Goal: Information Seeking & Learning: Learn about a topic

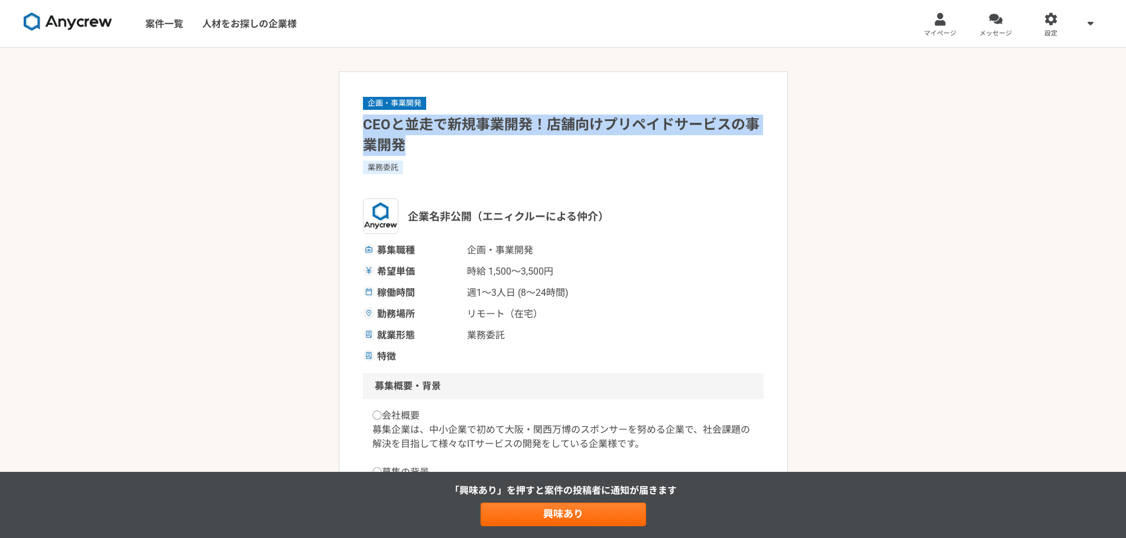
drag, startPoint x: 365, startPoint y: 125, endPoint x: 405, endPoint y: 152, distance: 48.0
click at [405, 152] on h1 "CEOと並走で新規事業開発！店舗向けプリペイドサービスの事業開発" at bounding box center [563, 135] width 401 height 41
copy h1 "CEOと並走で新規事業開発！店舗向けプリペイドサービスの事業開発"
click at [468, 143] on h1 "CEOと並走で新規事業開発！店舗向けプリペイドサービスの事業開発" at bounding box center [563, 135] width 401 height 41
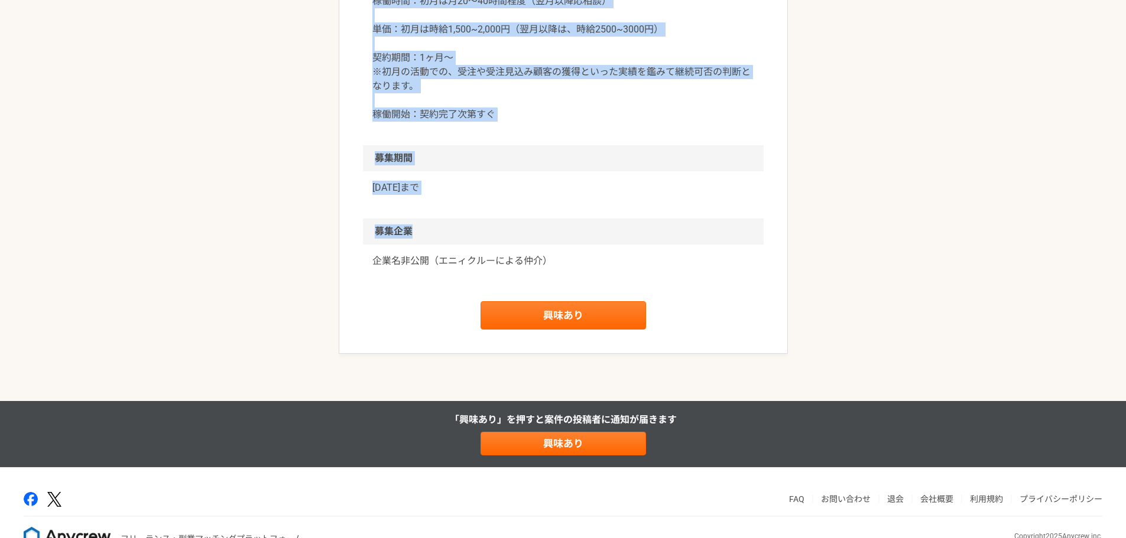
scroll to position [1315, 0]
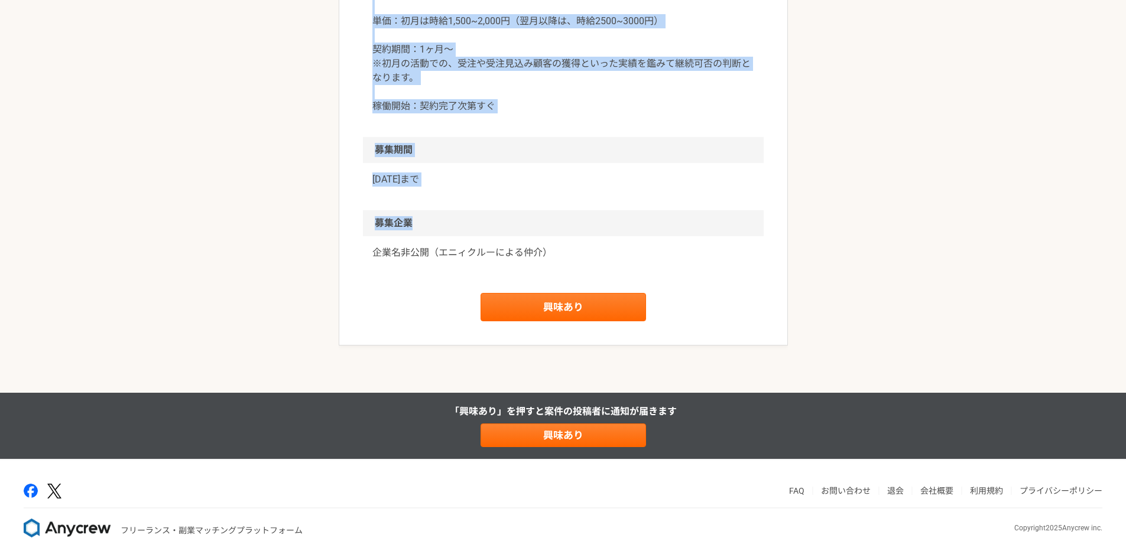
drag, startPoint x: 365, startPoint y: 124, endPoint x: 506, endPoint y: 230, distance: 176.9
copy article "CEOと並走で新規事業開発！店舗向けプリペイドサービスの事業開発 業務委託 企業名非公開（エニィクルーによる仲介） 募集職種 企画・事業開発 希望単価 時給 …"
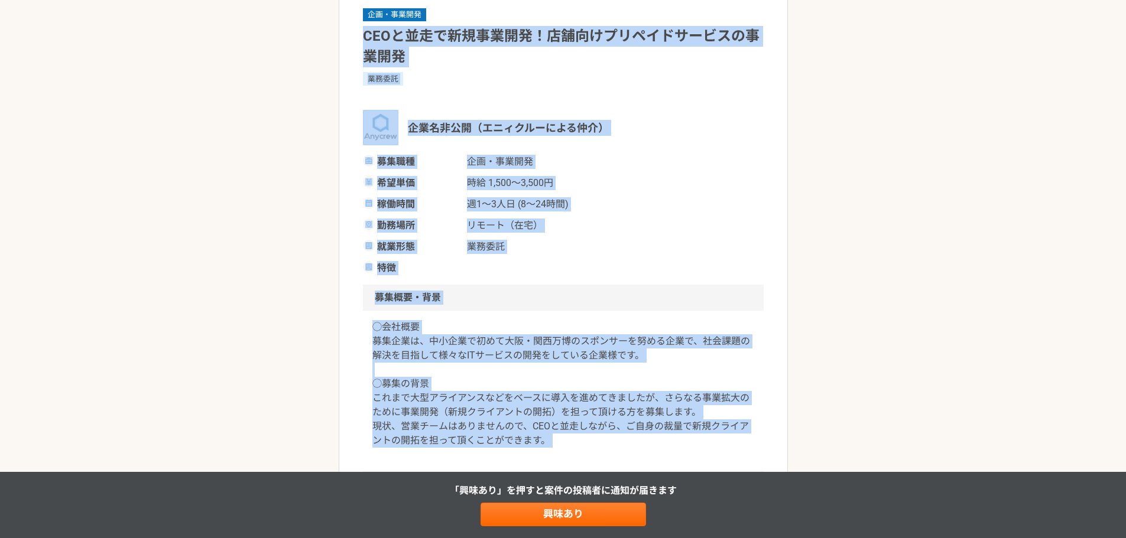
scroll to position [0, 0]
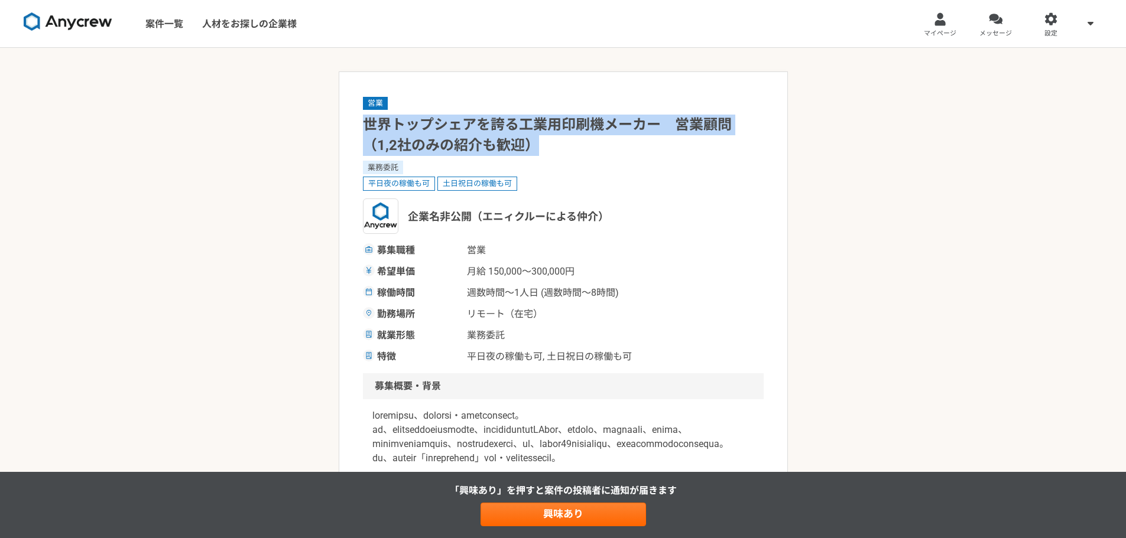
drag, startPoint x: 544, startPoint y: 145, endPoint x: 360, endPoint y: 132, distance: 184.8
copy h1 "世界トップシェアを誇る工業用印刷機メーカー　営業顧問（1,2社のみの紹介も歓迎）"
click at [502, 123] on h1 "世界トップシェアを誇る工業用印刷機メーカー　営業顧問（1,2社のみの紹介も歓迎）" at bounding box center [563, 135] width 401 height 41
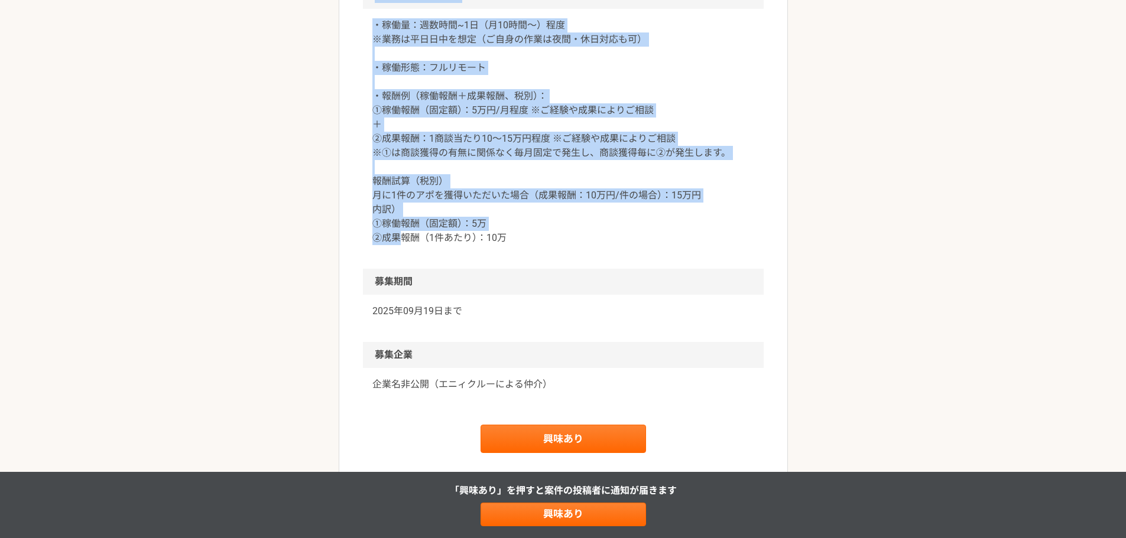
scroll to position [1641, 0]
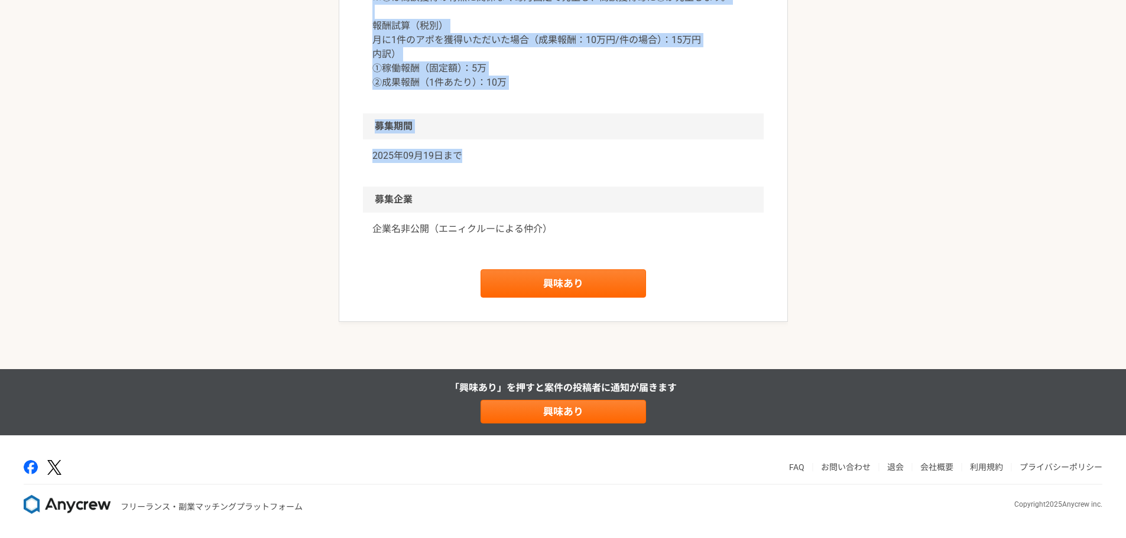
drag, startPoint x: 368, startPoint y: 128, endPoint x: 469, endPoint y: 222, distance: 138.0
copy article "loremipsumdolorsitame　cons（5,5adipiscin） elit seddoeiu temporinc utlabo（etdolor…"
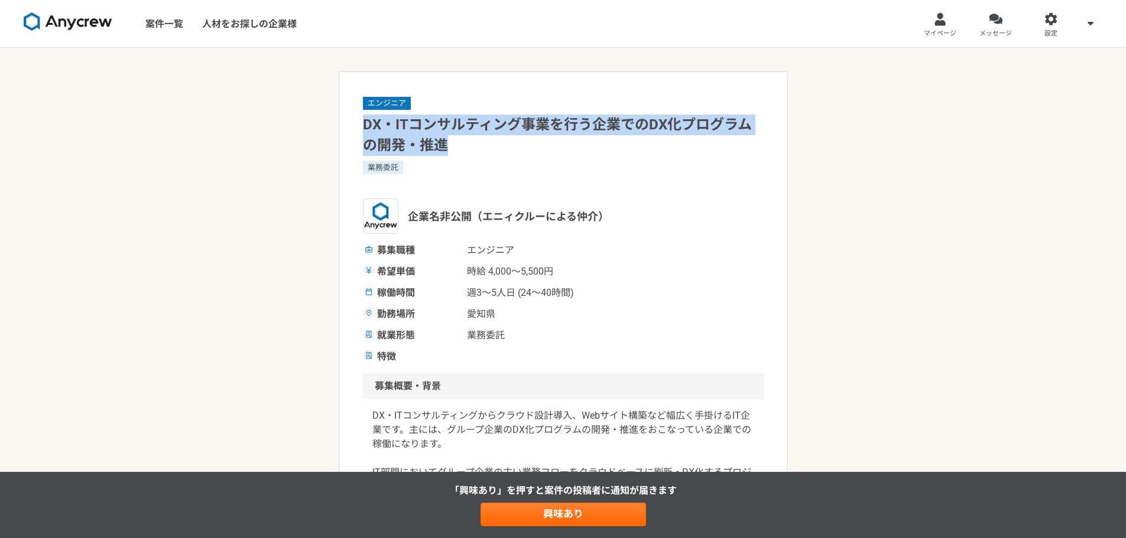
drag, startPoint x: 459, startPoint y: 144, endPoint x: 349, endPoint y: 125, distance: 111.6
copy h1 "DX・ITコンサルティング事業を行う企業でのDX化プログラムの開発・推進"
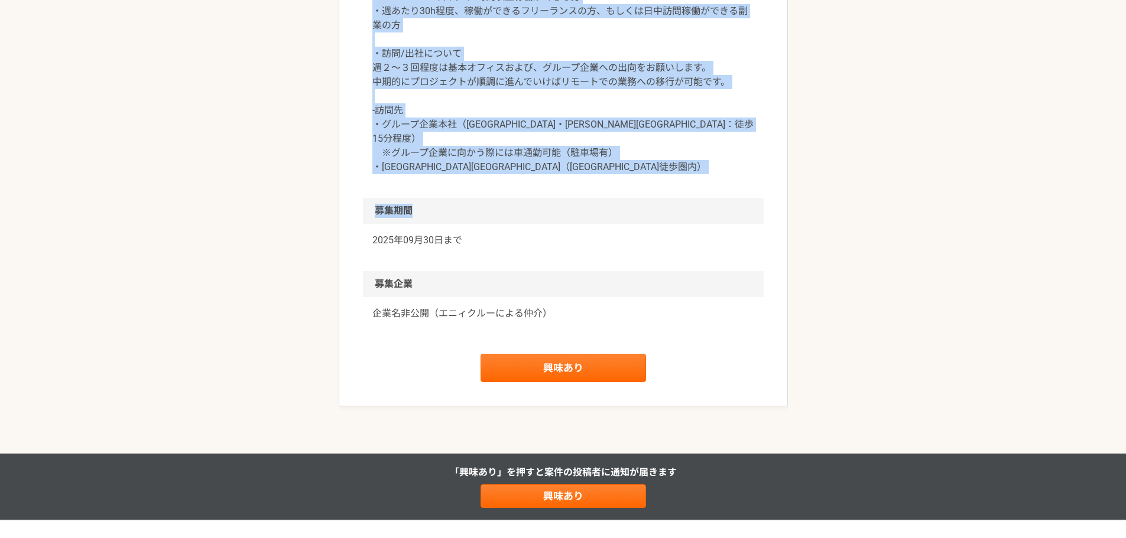
scroll to position [1145, 0]
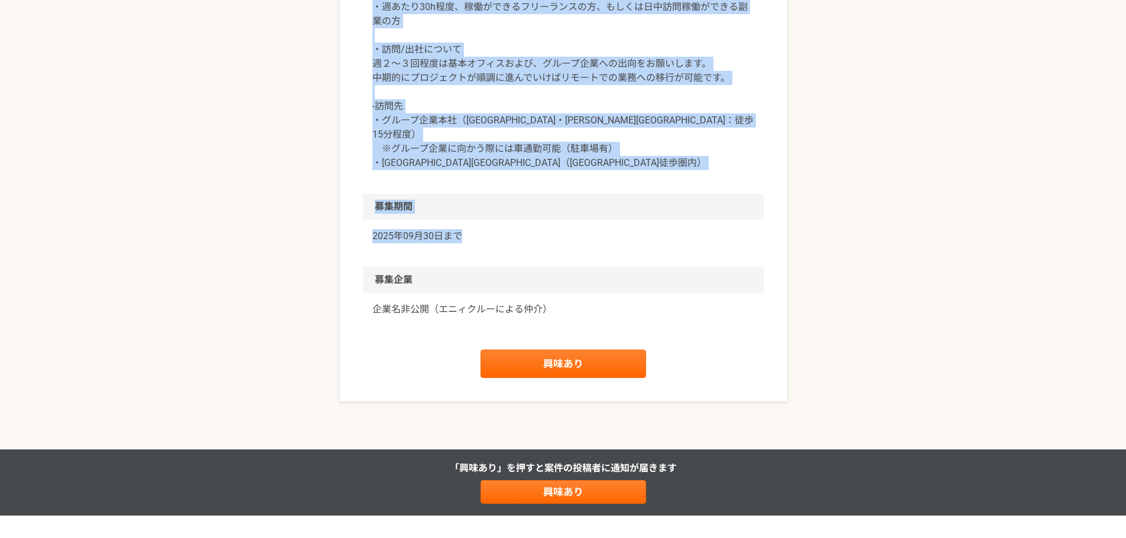
drag, startPoint x: 363, startPoint y: 121, endPoint x: 467, endPoint y: 227, distance: 147.9
copy article "LO・IPsumdolorsitametcoNSecteturad・el sedd eiusmo（temporincid） utla etdol magn a…"
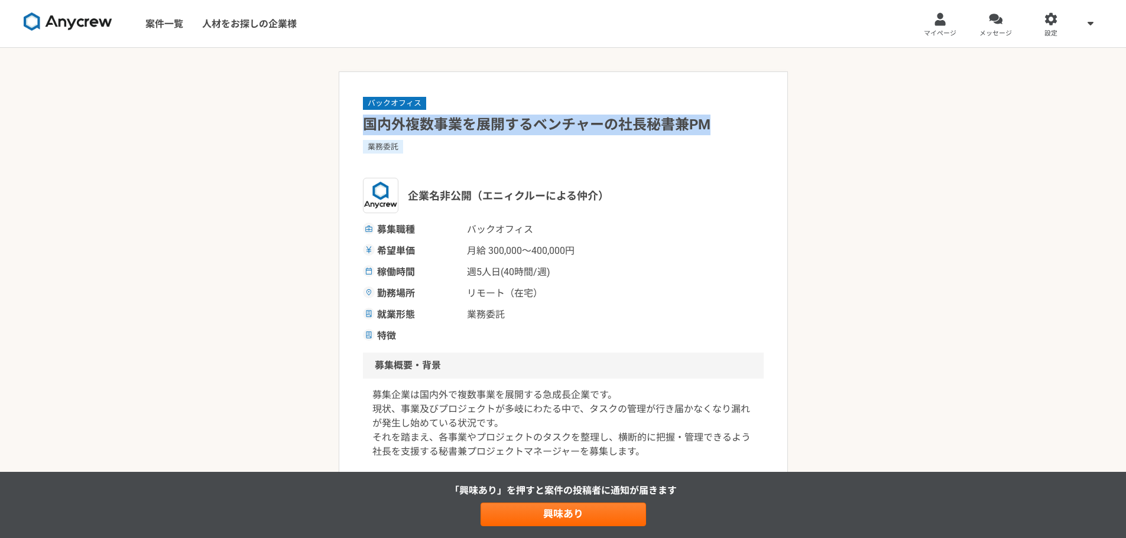
drag, startPoint x: 711, startPoint y: 122, endPoint x: 363, endPoint y: 124, distance: 348.6
click at [363, 124] on h1 "国内外複数事業を展開するベンチャーの社長秘書兼PM" at bounding box center [563, 125] width 401 height 21
copy h1 "国内外複数事業を展開するベンチャーの社長秘書兼PM"
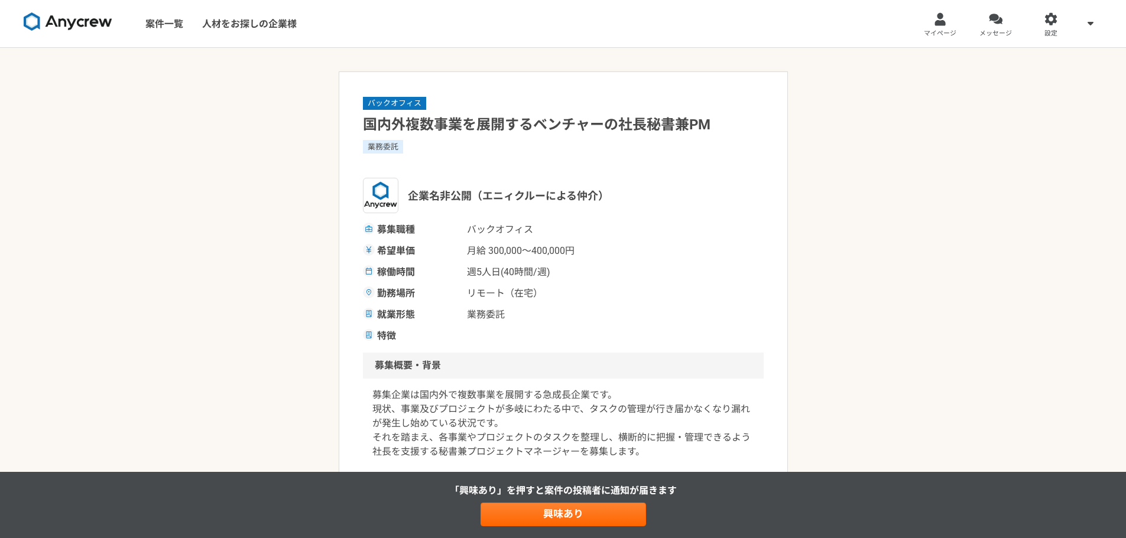
click at [475, 164] on div "業務委託" at bounding box center [563, 154] width 401 height 28
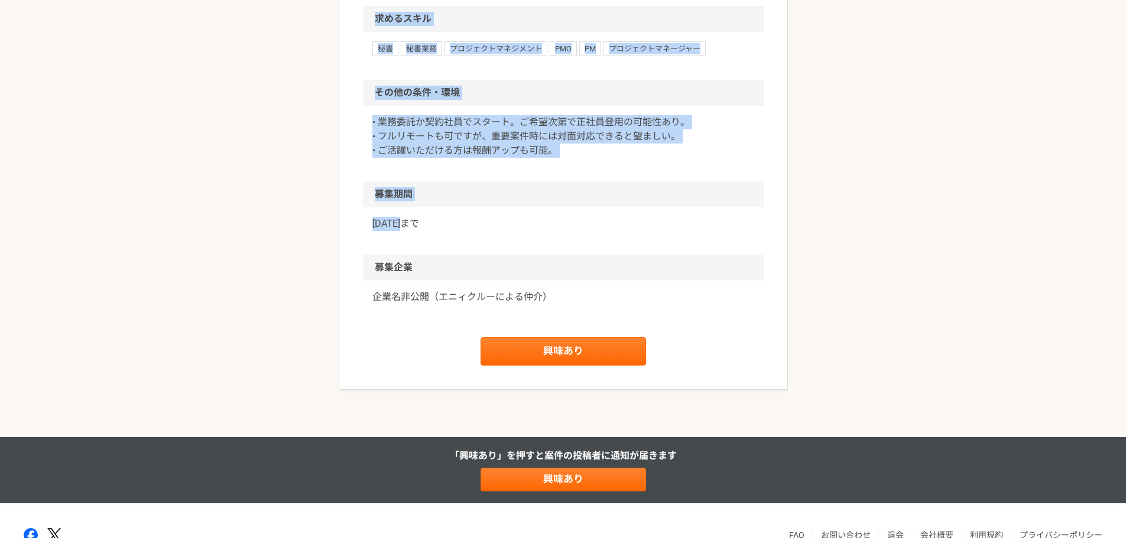
scroll to position [1122, 0]
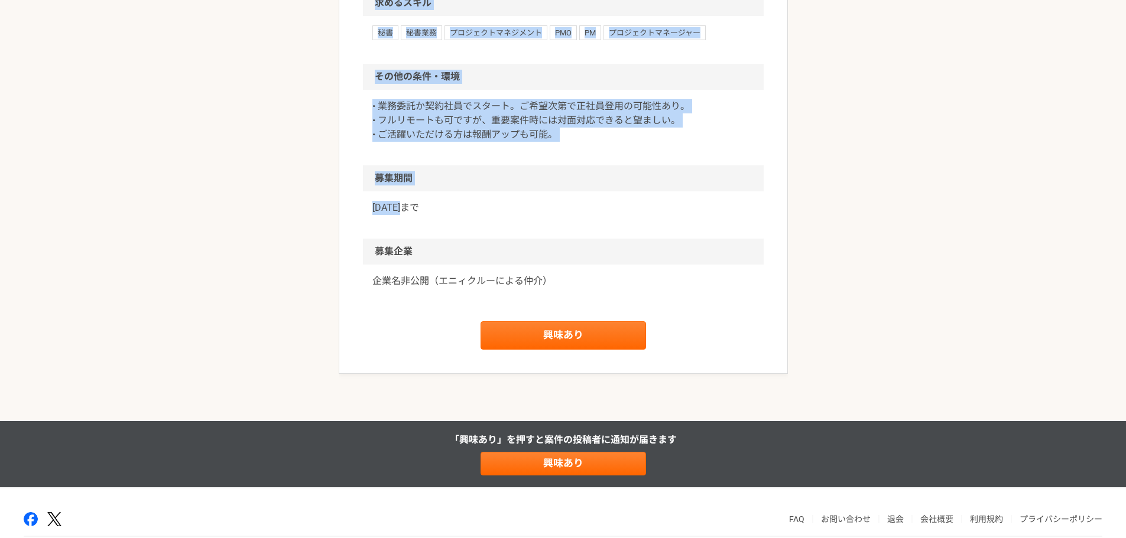
drag, startPoint x: 365, startPoint y: 129, endPoint x: 458, endPoint y: 234, distance: 140.6
copy article "国内外複数事業を展開するベンチャーの社長秘書兼PM 業務委託 企業名非公開（エニィクルーによる仲介） 募集職種 バックオフィス 希望単価 月給 300,000…"
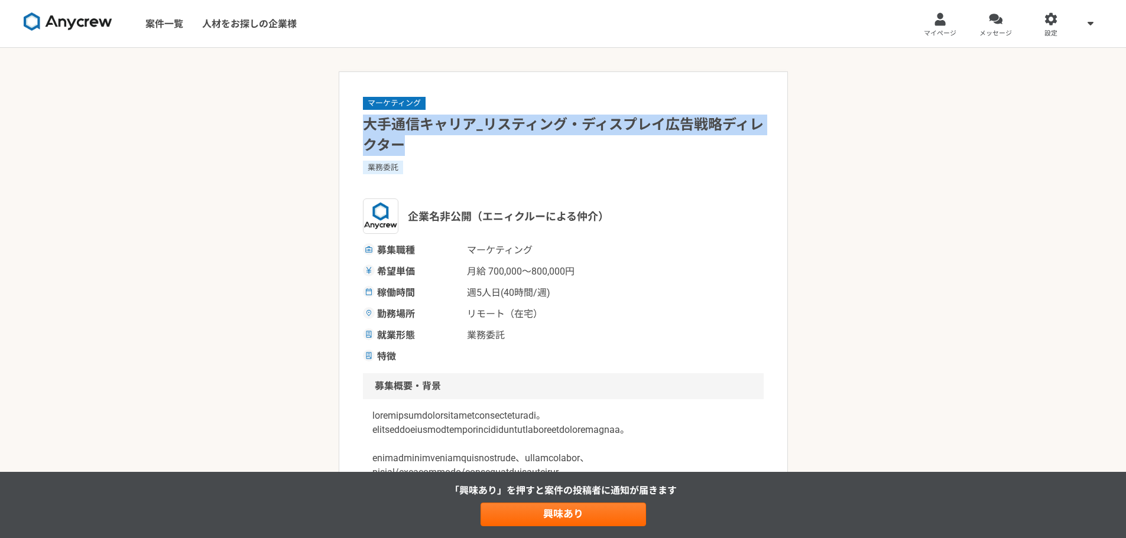
drag, startPoint x: 428, startPoint y: 147, endPoint x: 363, endPoint y: 130, distance: 67.6
click at [363, 130] on h1 "大手通信キャリア_リスティング・ディスプレイ広告戦略ディレクター" at bounding box center [563, 135] width 401 height 41
copy h1 "大手通信キャリア_リスティング・ディスプレイ広告戦略ディレクター"
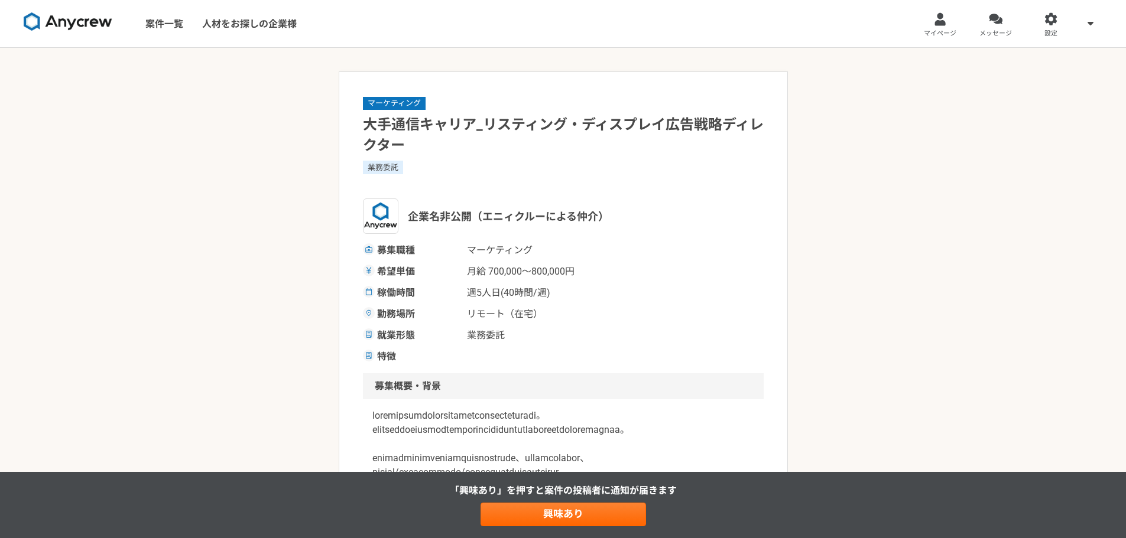
drag, startPoint x: 461, startPoint y: 161, endPoint x: 430, endPoint y: 119, distance: 52.8
click at [458, 160] on div "マーケティング 大手通信キャリア_リスティング・ディスプレイ広告戦略ディレクター 業務委託 企業名非公開（エニィクルーによる仲介） 募集職種 マーケティング …" at bounding box center [563, 230] width 401 height 268
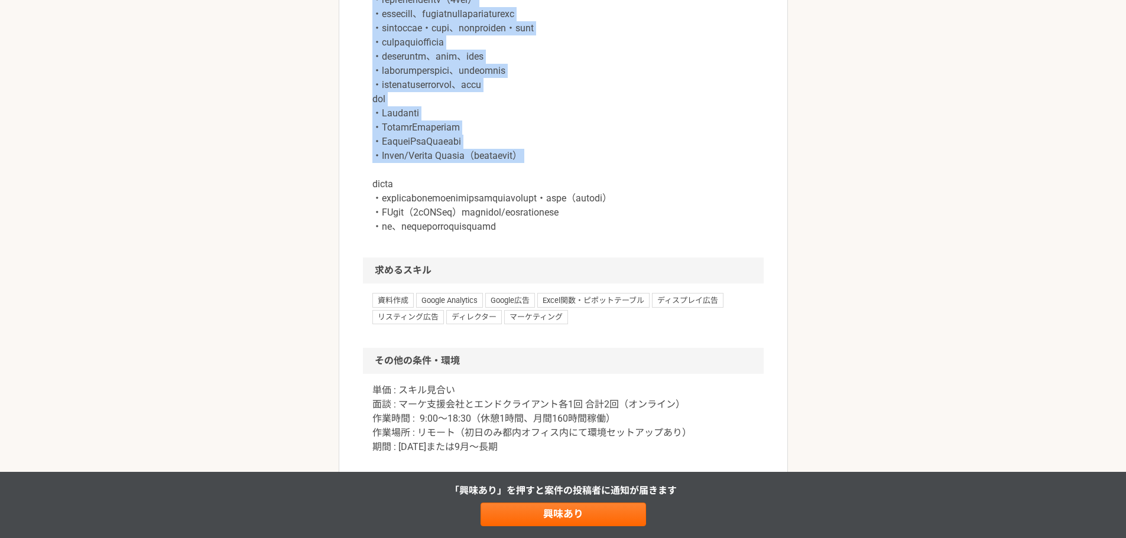
scroll to position [1329, 0]
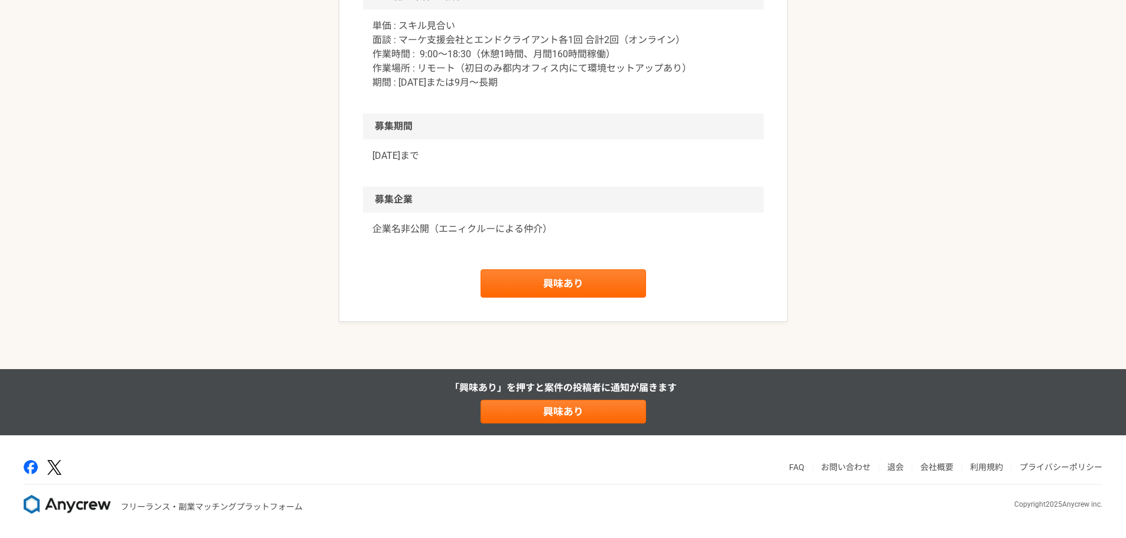
drag, startPoint x: 366, startPoint y: 126, endPoint x: 463, endPoint y: 225, distance: 138.7
copy article "loremips_dolors・ametconsectetura elit seddoe（temporincid） utla etdolor magn al …"
